Goal: Transaction & Acquisition: Purchase product/service

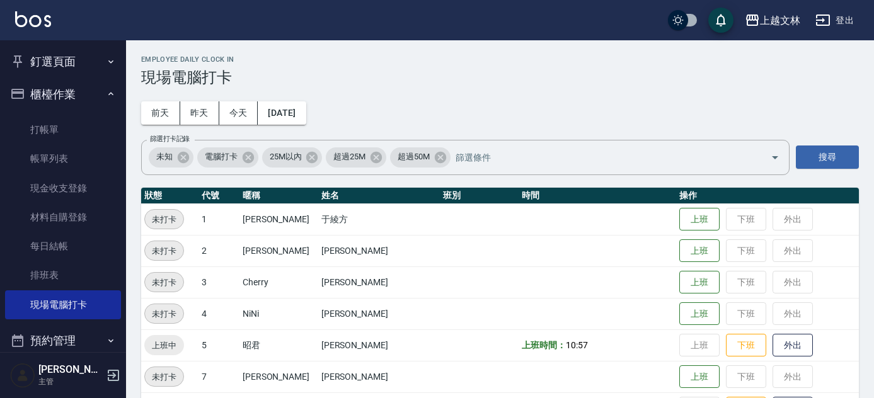
scroll to position [500, 0]
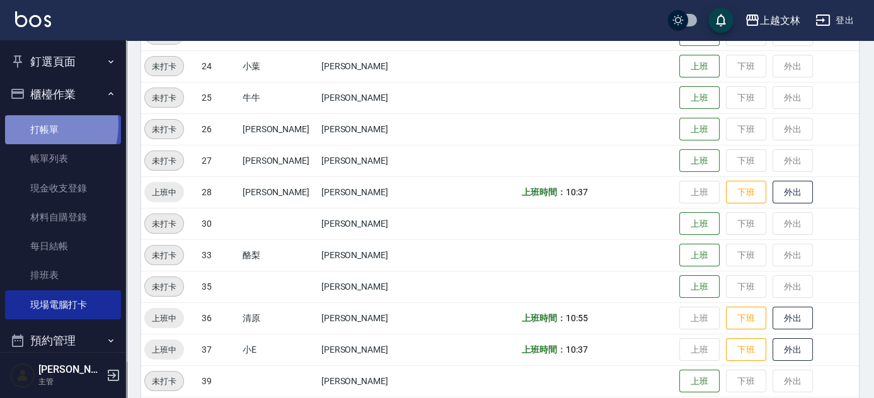
click at [38, 125] on link "打帳單" at bounding box center [63, 129] width 116 height 29
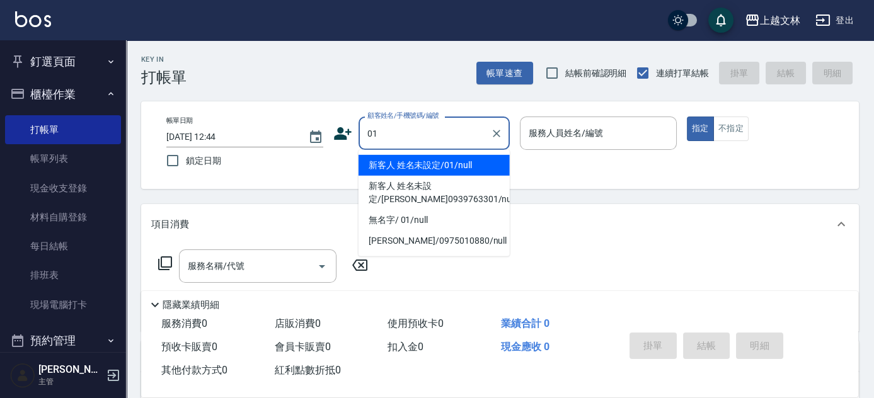
type input "新客人 姓名未設定/01/null"
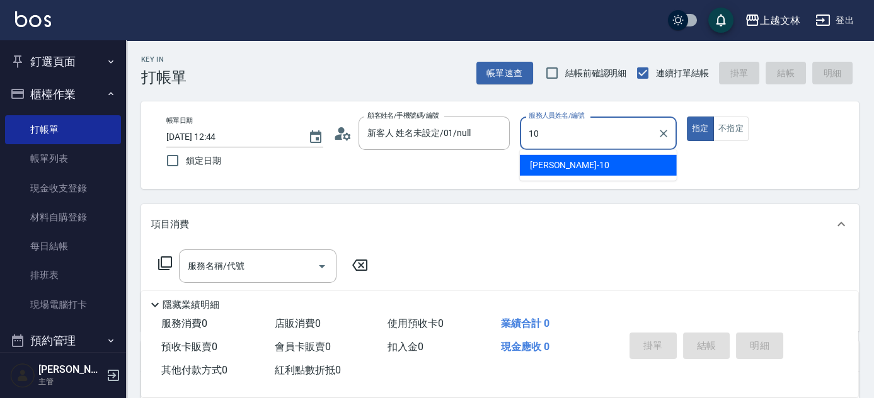
type input "[PERSON_NAME]-10"
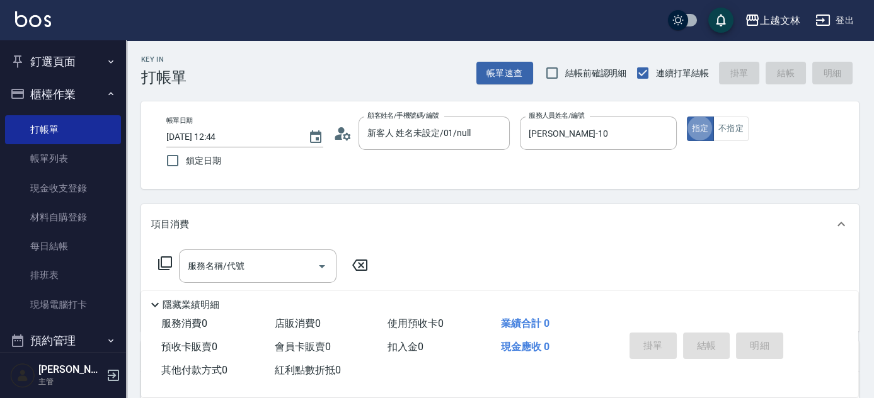
type button "true"
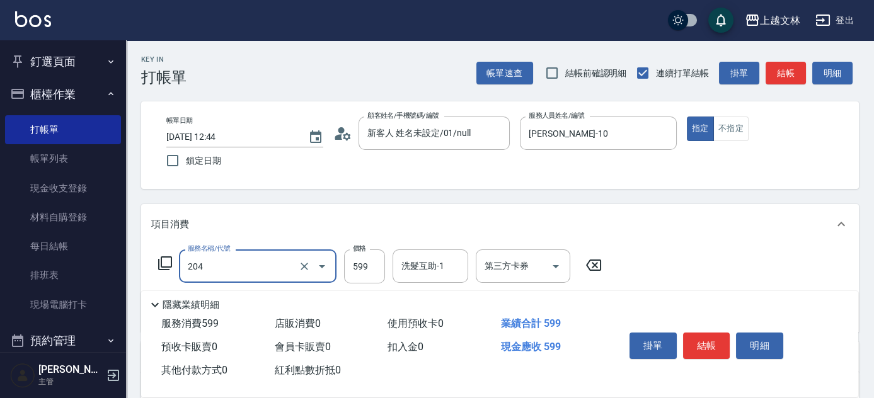
type input "A級洗+剪(204)"
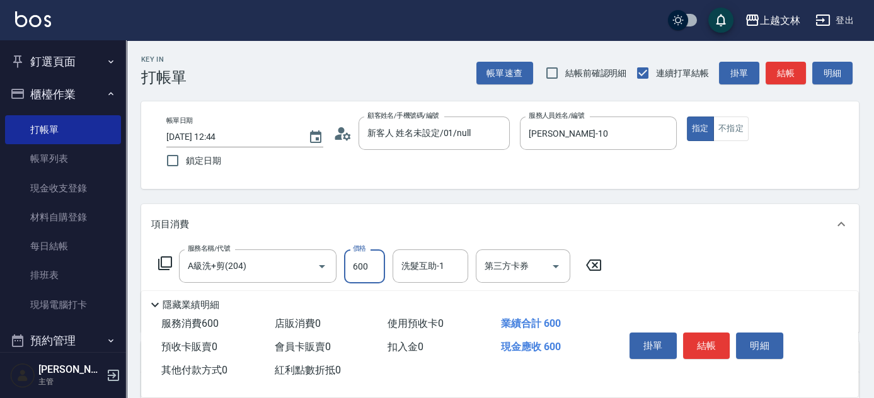
type input "600"
type input "2"
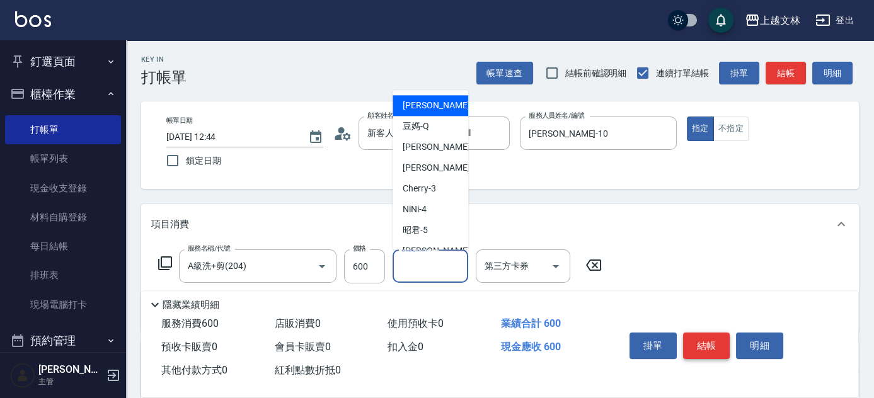
click at [704, 347] on button "結帳" at bounding box center [706, 346] width 47 height 26
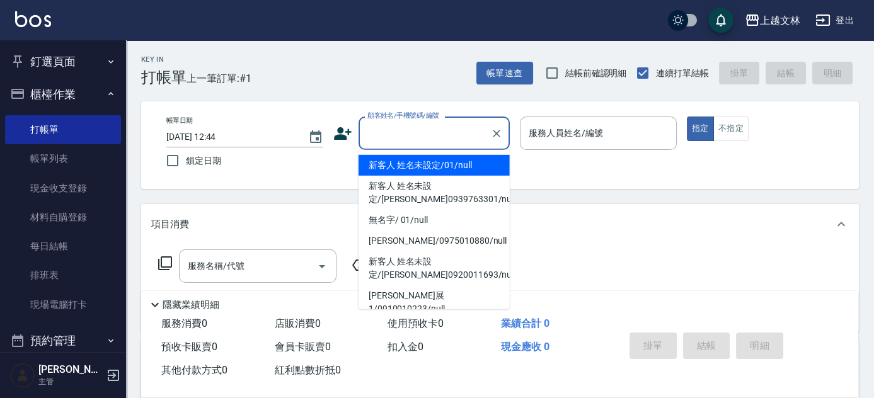
click at [381, 130] on input "顧客姓名/手機號碼/編號" at bounding box center [424, 133] width 121 height 22
click at [399, 168] on li "新客人 姓名未設定/01/null" at bounding box center [434, 165] width 151 height 21
type input "新客人 姓名未設定/01/null"
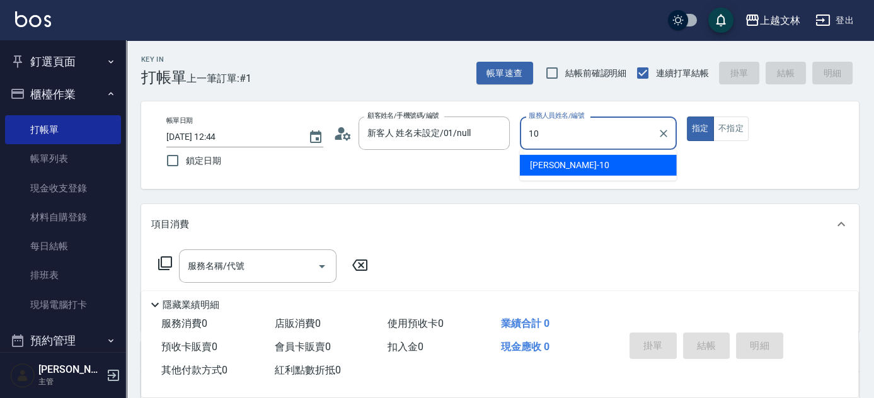
click at [534, 160] on span "[PERSON_NAME] -10" at bounding box center [569, 165] width 79 height 13
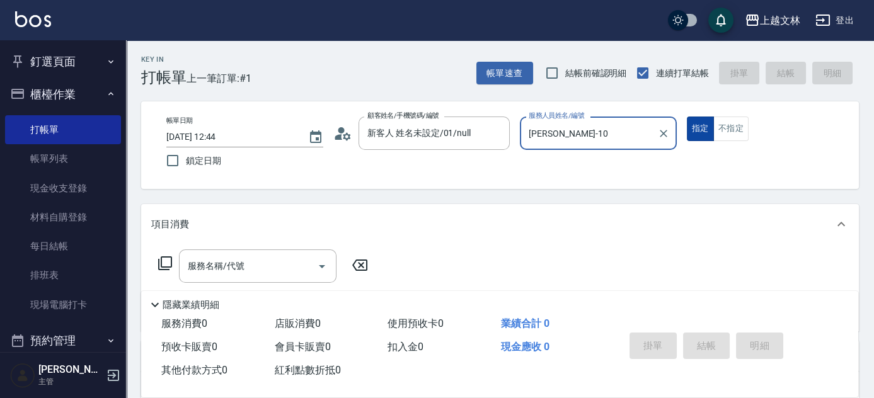
type input "[PERSON_NAME]-10"
click at [705, 133] on button "指定" at bounding box center [700, 129] width 27 height 25
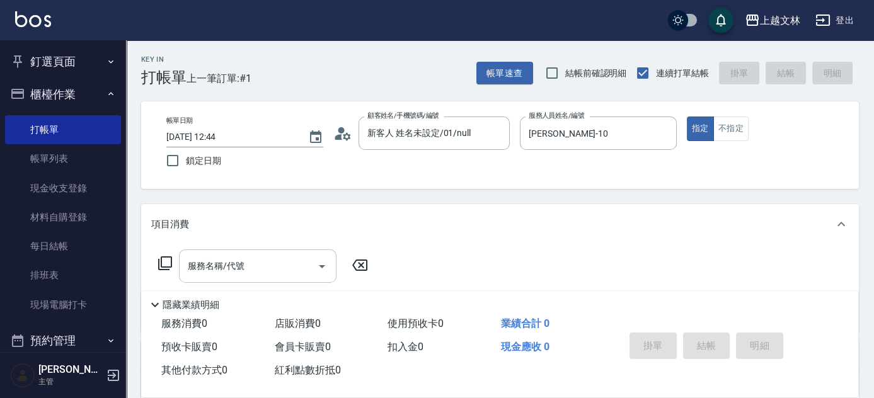
click at [290, 262] on input "服務名稱/代號" at bounding box center [248, 266] width 127 height 22
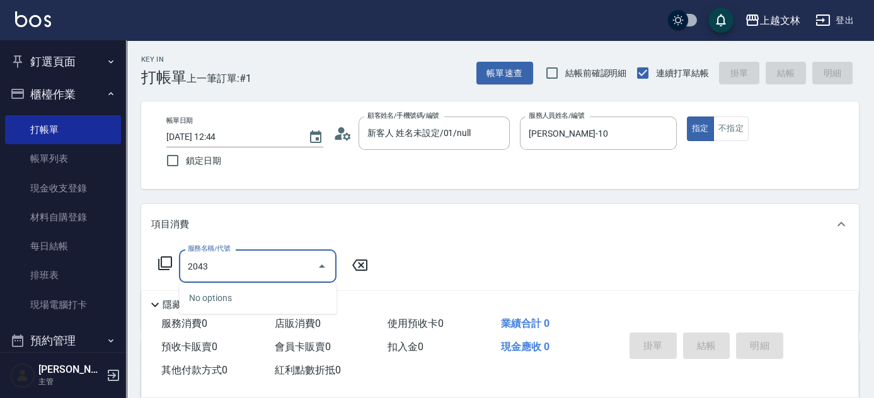
type input "204"
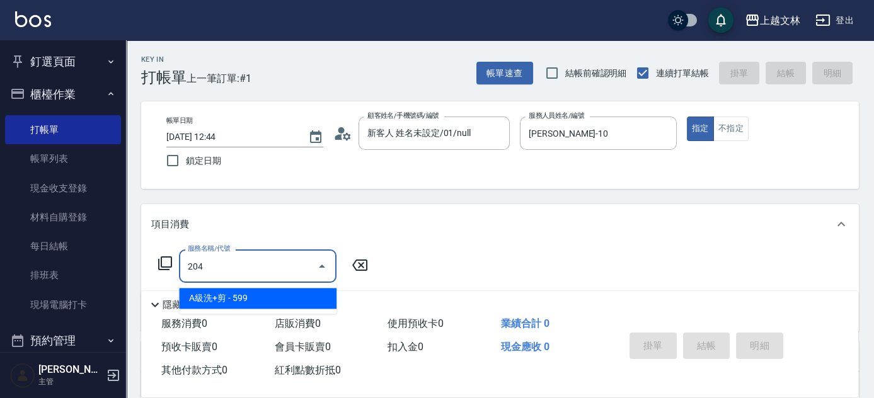
click at [231, 300] on span "A級洗+剪 - 599" at bounding box center [258, 298] width 158 height 21
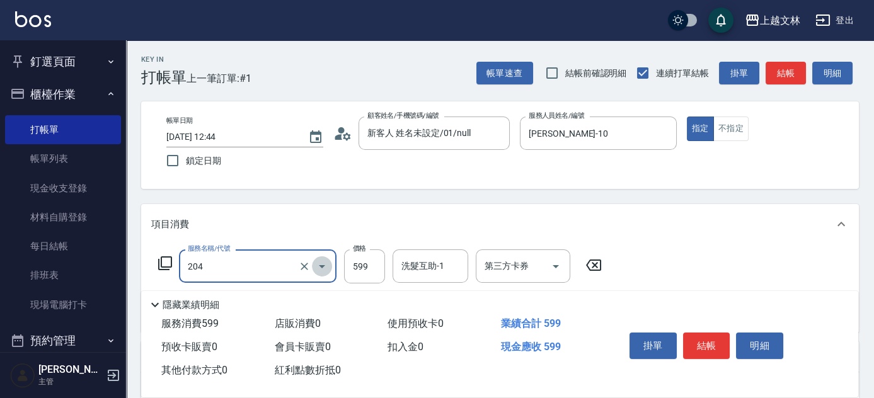
click at [323, 266] on icon "Open" at bounding box center [322, 266] width 6 height 3
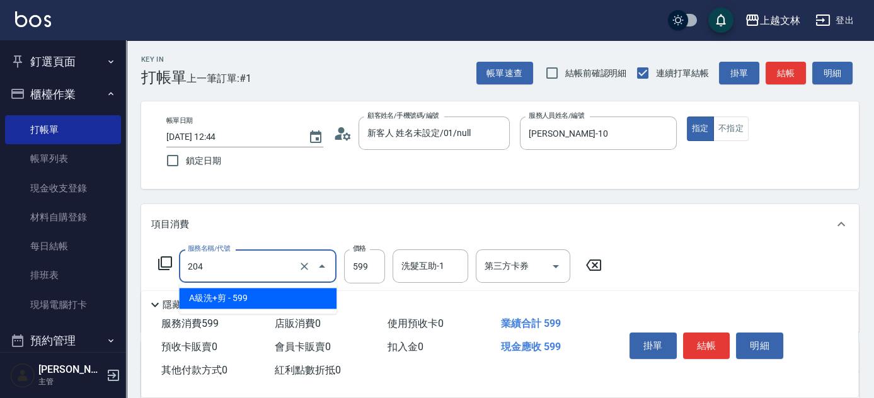
click at [189, 267] on input "204" at bounding box center [240, 266] width 111 height 22
click at [210, 268] on input "204" at bounding box center [240, 266] width 111 height 22
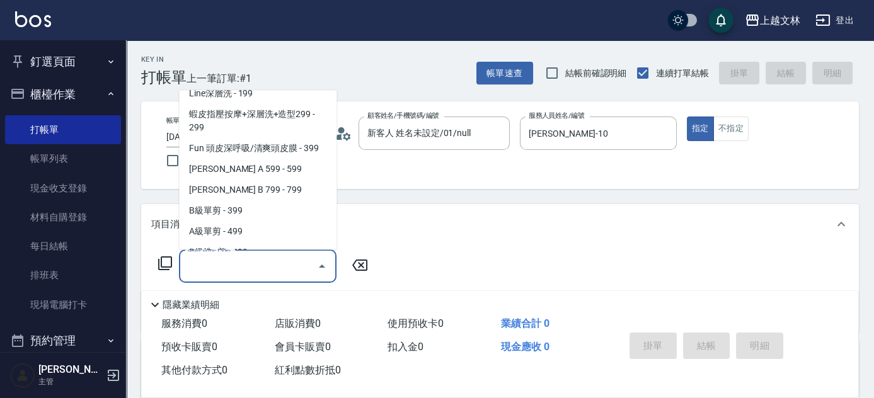
scroll to position [250, 0]
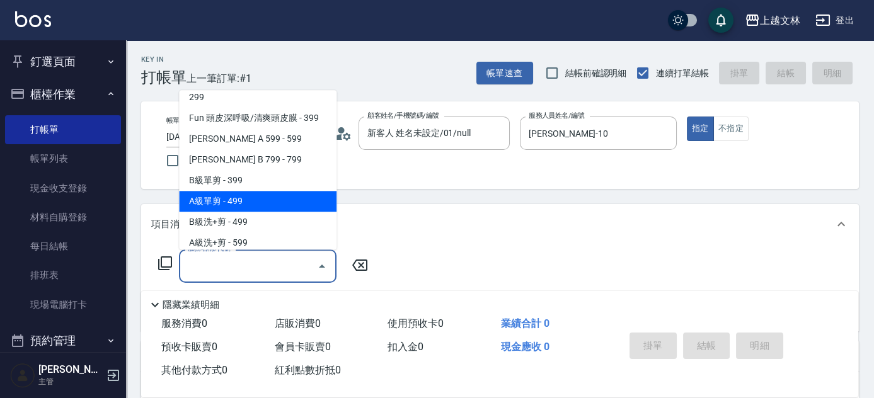
click at [252, 208] on span "A級單剪 - 499" at bounding box center [258, 202] width 158 height 21
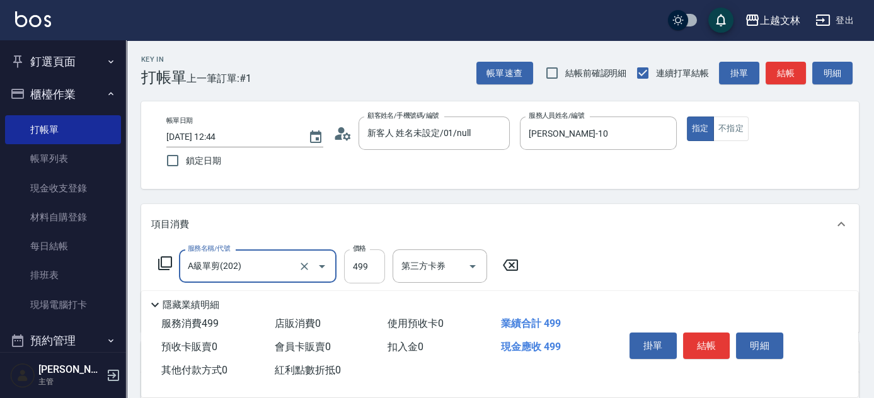
type input "A級單剪(202)"
click at [353, 265] on input "499" at bounding box center [364, 267] width 41 height 34
type input "500"
click at [580, 268] on div "服務名稱/代號 A級單剪(202) 服務名稱/代號 價格 500 價格 第三方卡券 第三方卡券" at bounding box center [500, 288] width 718 height 88
click at [709, 342] on button "結帳" at bounding box center [706, 346] width 47 height 26
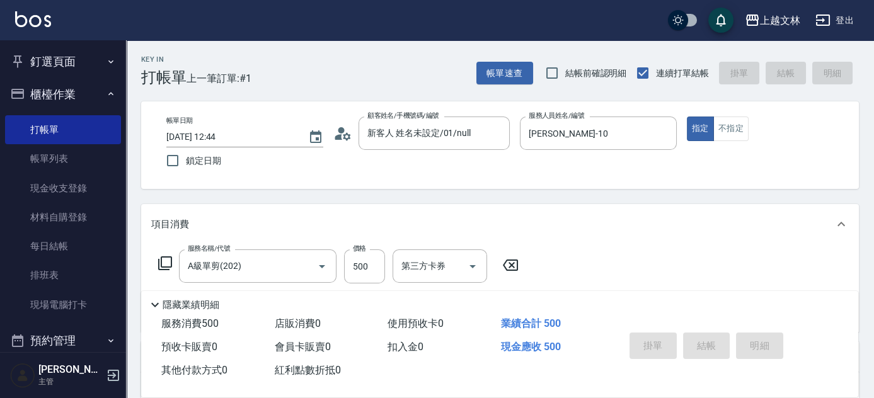
type input "[DATE] 13:14"
